Goal: Transaction & Acquisition: Purchase product/service

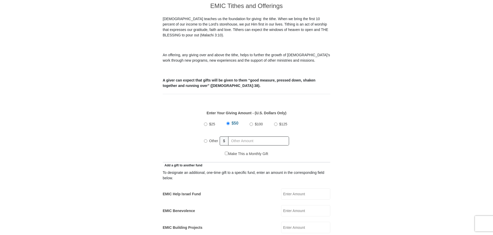
scroll to position [142, 0]
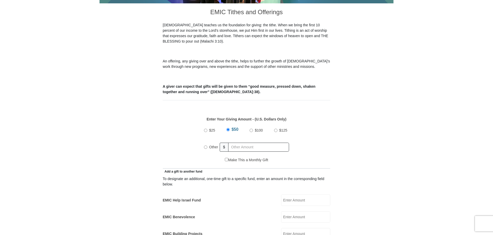
click at [205, 145] on input "Other" at bounding box center [205, 146] width 3 height 3
radio input "true"
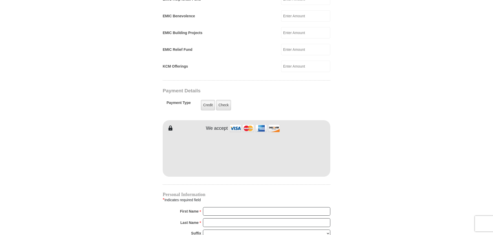
scroll to position [344, 0]
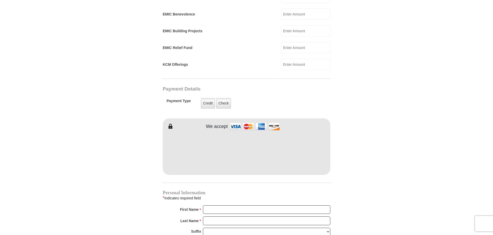
type input "355.00"
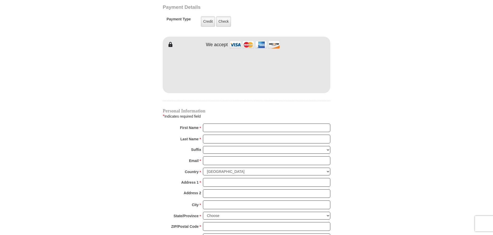
scroll to position [442, 0]
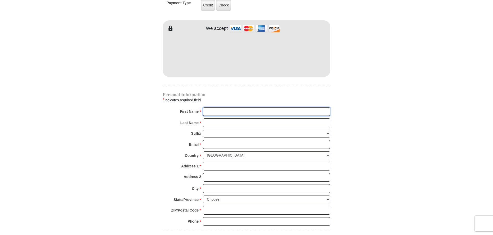
click at [211, 107] on input "First Name *" at bounding box center [266, 111] width 127 height 9
type input "Samuel&JerryLouise"
click at [210, 118] on input "Last Name *" at bounding box center [266, 122] width 127 height 9
type input "[PERSON_NAME]"
click at [212, 140] on input "Email *" at bounding box center [266, 144] width 127 height 9
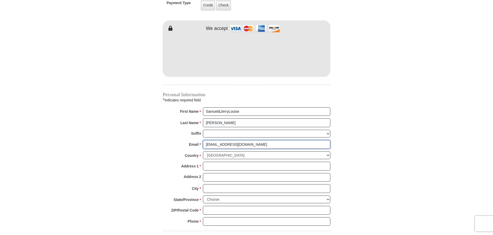
type input "[EMAIL_ADDRESS][DOMAIN_NAME]"
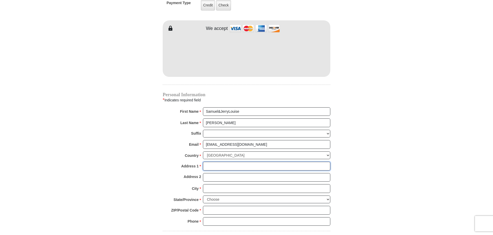
click at [212, 162] on input "Address 1 *" at bounding box center [266, 166] width 127 height 9
type input "[STREET_ADDRESS]"
click at [211, 184] on input "City *" at bounding box center [266, 188] width 127 height 9
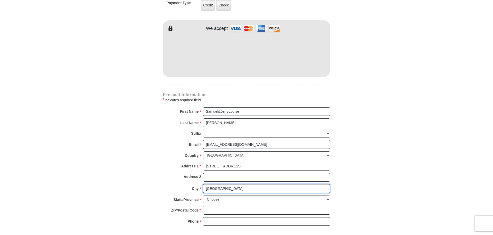
type input "[GEOGRAPHIC_DATA]"
click at [329, 195] on select "Choose [US_STATE] [US_STATE] [US_STATE] [US_STATE] [US_STATE] Armed Forces Amer…" at bounding box center [266, 199] width 127 height 8
select select "KS"
click at [203, 195] on select "Choose [US_STATE] [US_STATE] [US_STATE] [US_STATE] [US_STATE] Armed Forces Amer…" at bounding box center [266, 199] width 127 height 8
click at [210, 206] on input "ZIP/Postal Code *" at bounding box center [266, 210] width 127 height 9
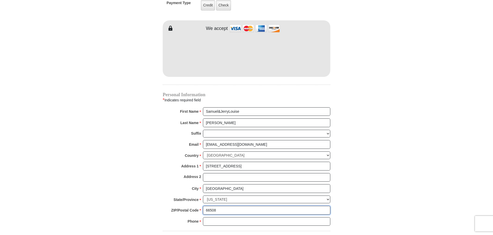
type input "66508"
click at [210, 217] on input "Phone * *" at bounding box center [266, 221] width 127 height 9
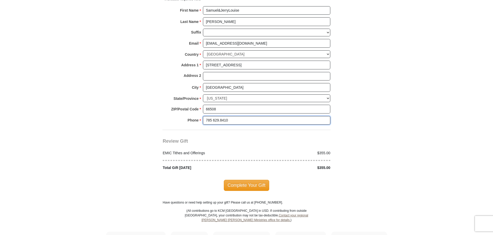
scroll to position [546, 0]
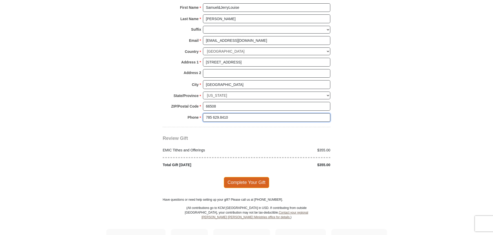
type input "785 629.8410"
click at [248, 177] on span "Complete Your Gift" at bounding box center [247, 182] width 46 height 11
